Goal: Task Accomplishment & Management: Manage account settings

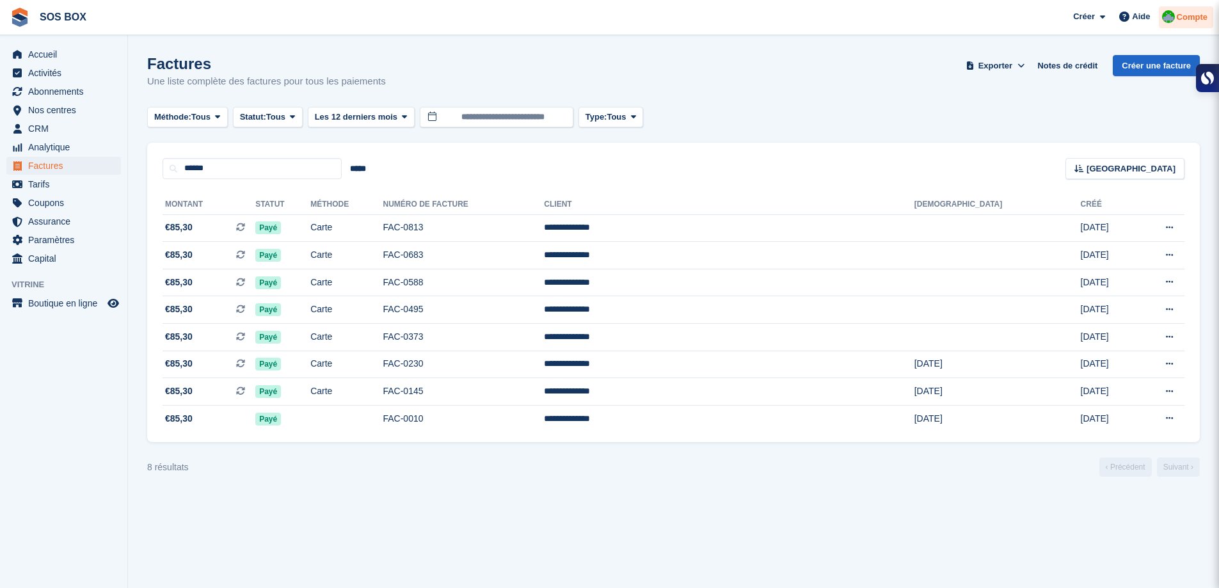
click at [1202, 20] on span "Compte" at bounding box center [1192, 17] width 31 height 13
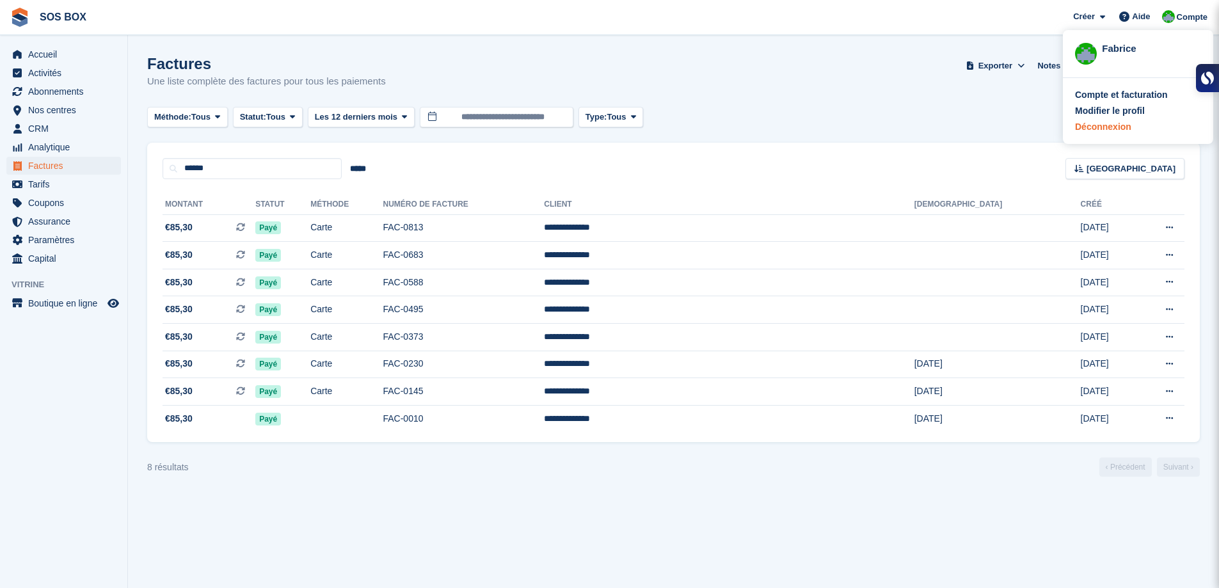
click at [1109, 127] on div "Déconnexion" at bounding box center [1103, 126] width 56 height 13
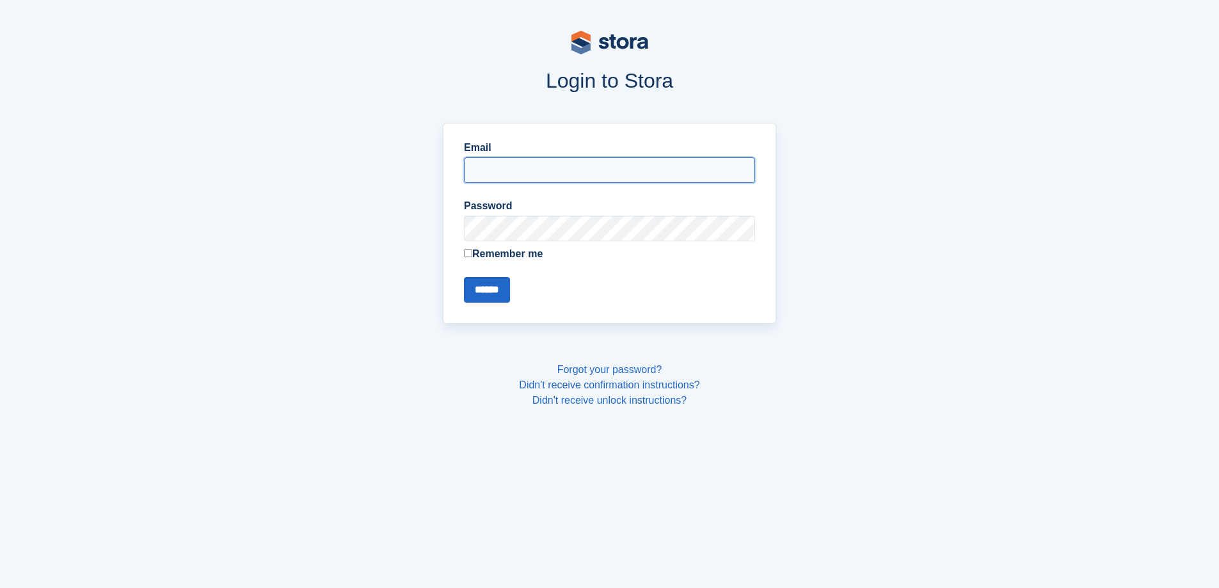
type input "**********"
click at [482, 296] on input "******" at bounding box center [487, 290] width 46 height 26
